Goal: Information Seeking & Learning: Learn about a topic

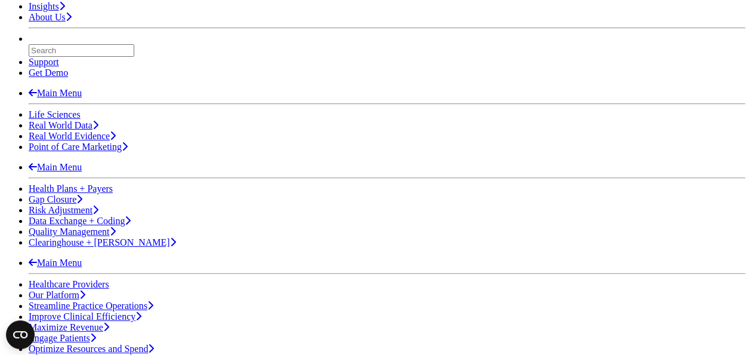
scroll to position [181, 0]
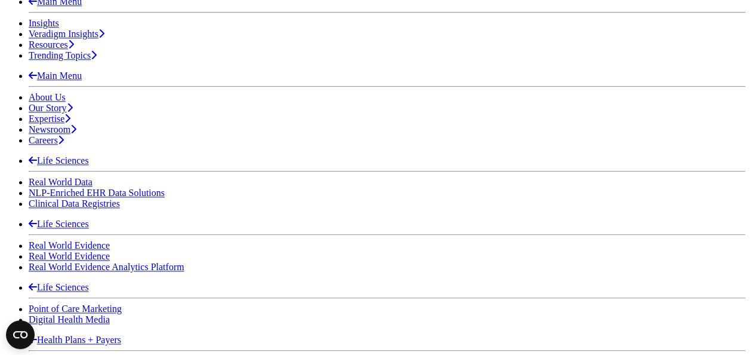
scroll to position [621, 0]
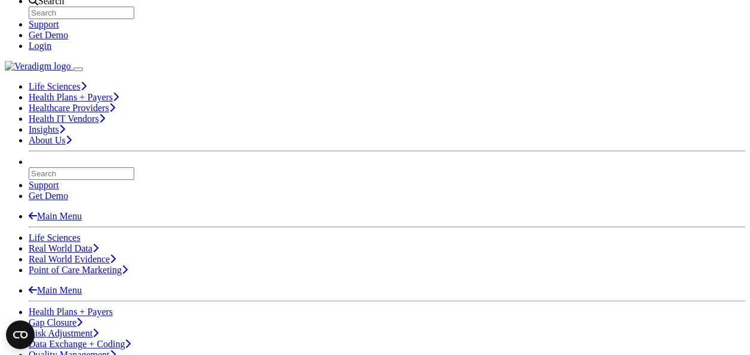
scroll to position [49, 0]
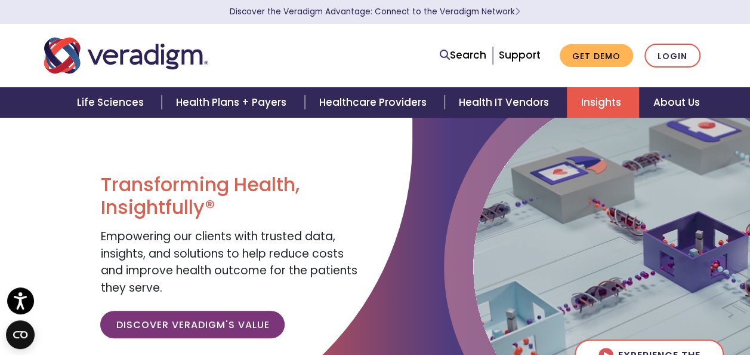
click at [588, 107] on link "Insights" at bounding box center [603, 102] width 72 height 30
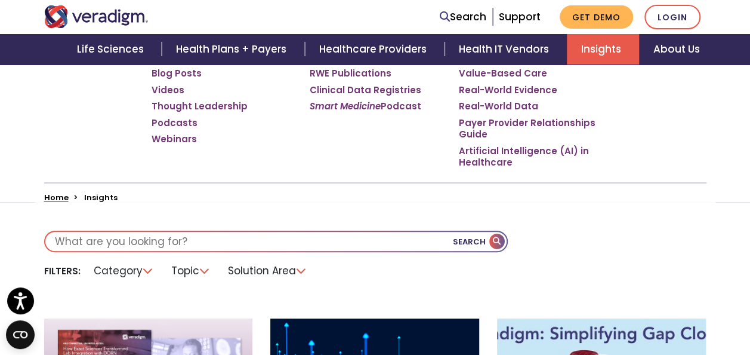
scroll to position [174, 0]
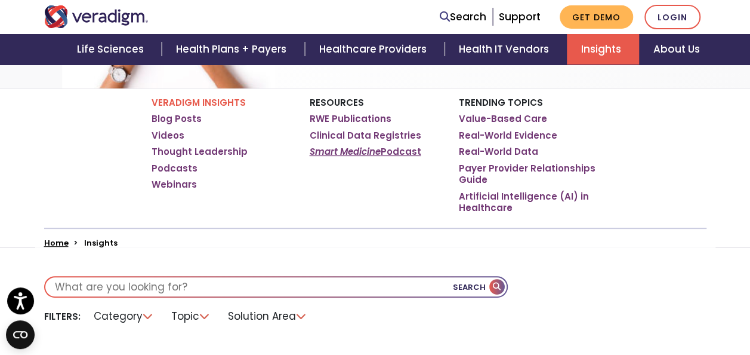
click at [383, 149] on link "Smart Medicine Podcast" at bounding box center [366, 152] width 112 height 12
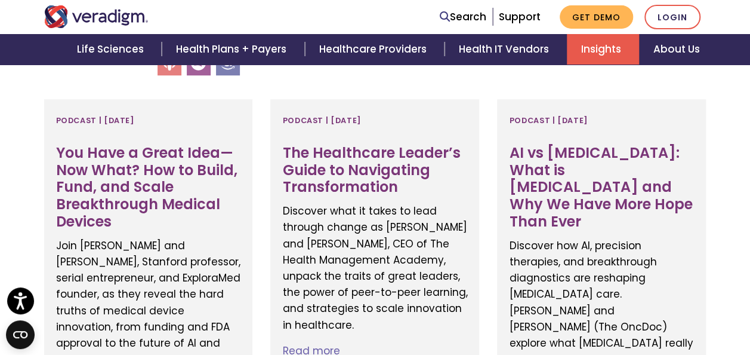
scroll to position [566, 0]
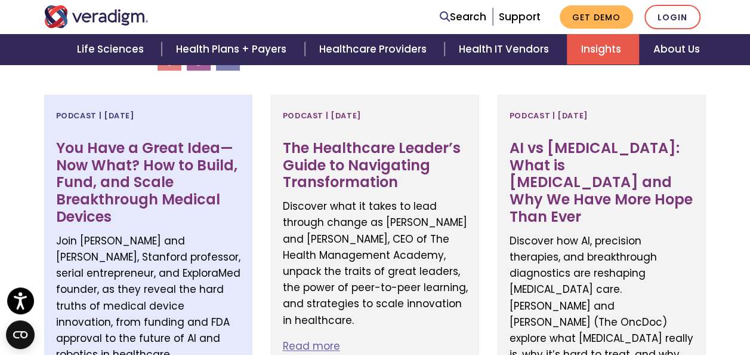
click at [161, 168] on h3 "You Have a Great Idea—Now What? How to Build, Fund, and Scale Breakthrough Medi…" at bounding box center [148, 183] width 185 height 86
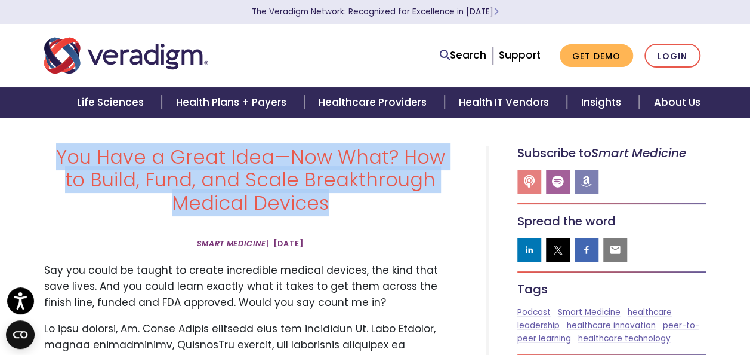
drag, startPoint x: 326, startPoint y: 203, endPoint x: 29, endPoint y: 164, distance: 299.8
drag, startPoint x: 29, startPoint y: 164, endPoint x: 144, endPoint y: 177, distance: 115.9
copy h1 "You Have a Great Idea—Now What? How to Build, Fund, and Scale Breakthrough Medi…"
